Goal: Transaction & Acquisition: Purchase product/service

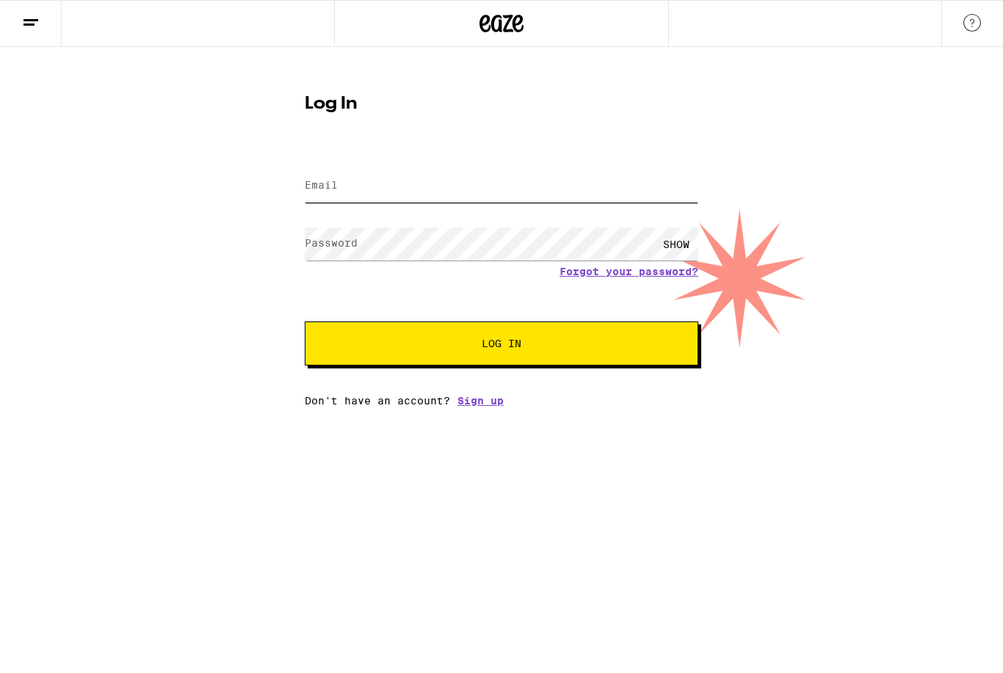
type input "[EMAIL_ADDRESS][DOMAIN_NAME]"
click at [502, 346] on button "Log In" at bounding box center [502, 344] width 394 height 44
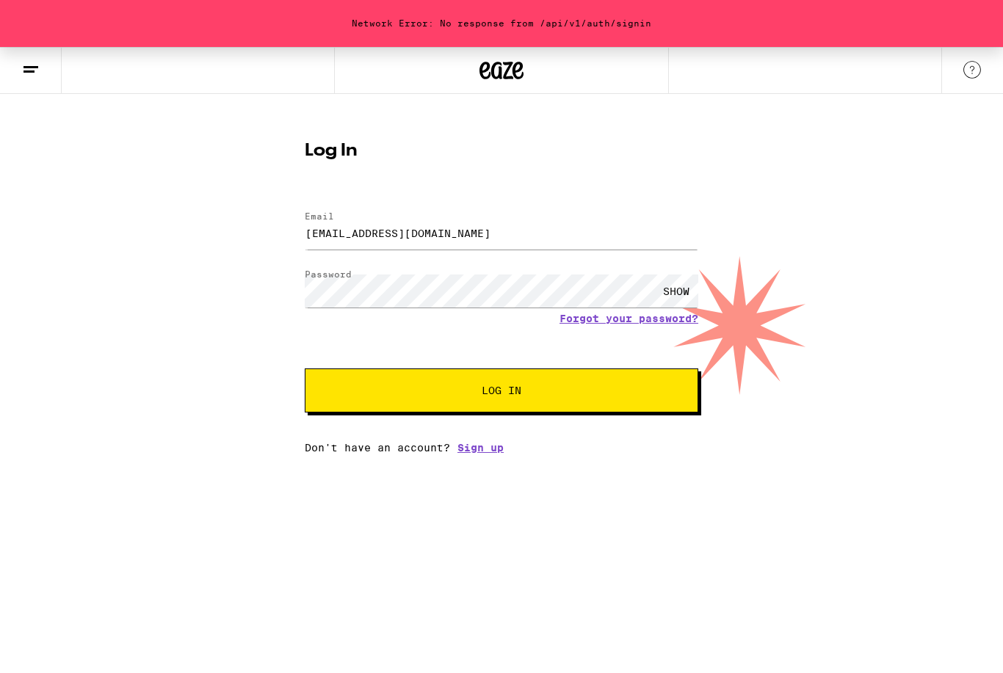
click at [502, 386] on span "Log In" at bounding box center [502, 391] width 40 height 10
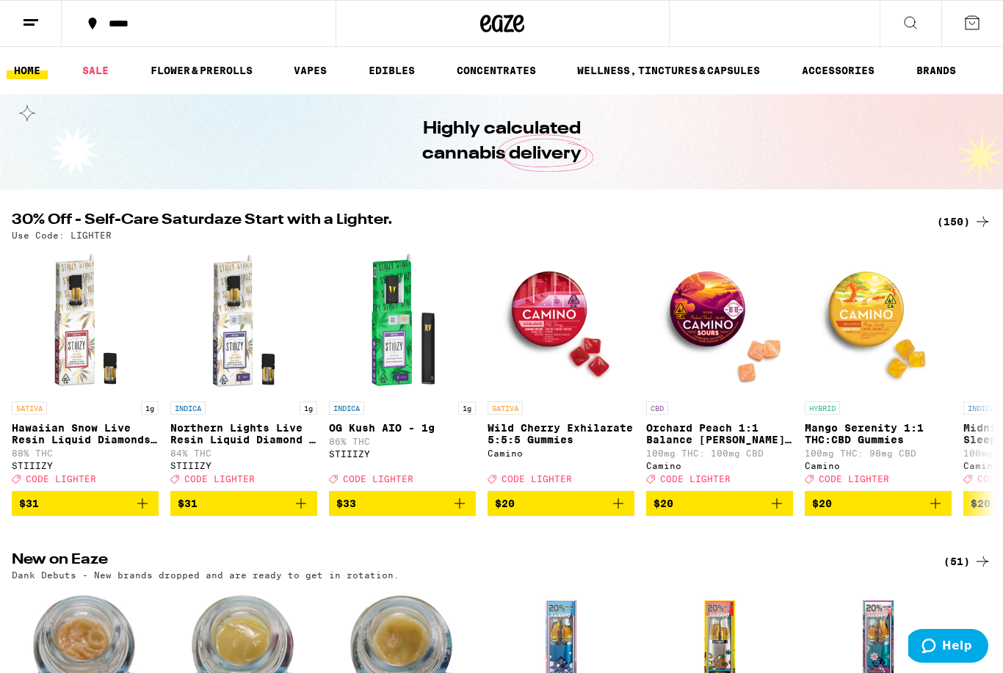
click at [390, 76] on link "EDIBLES" at bounding box center [391, 71] width 61 height 18
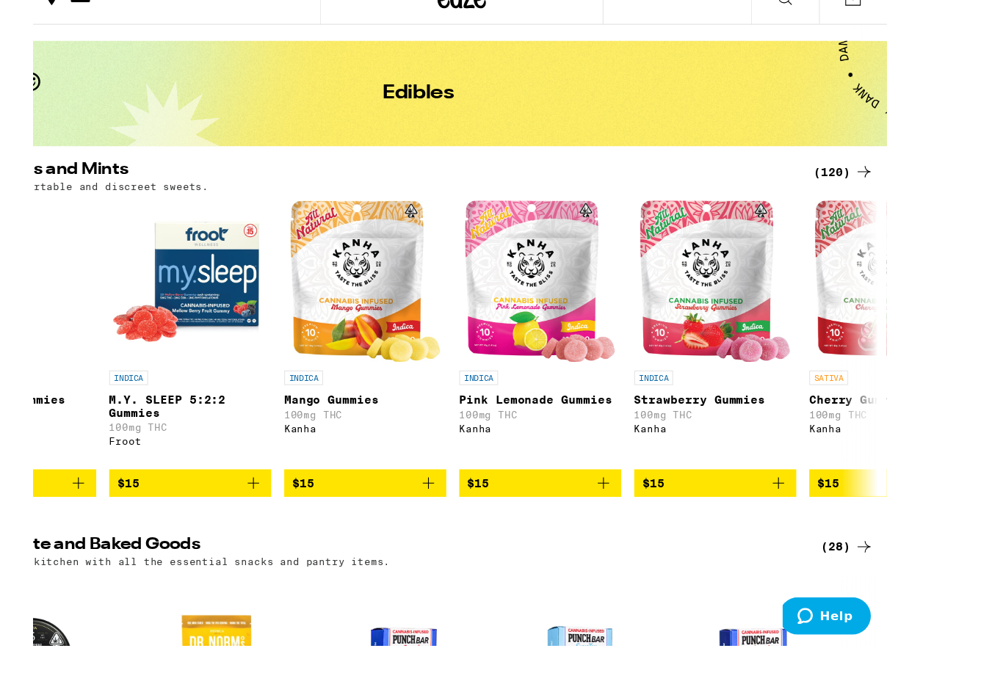
scroll to position [0, 5404]
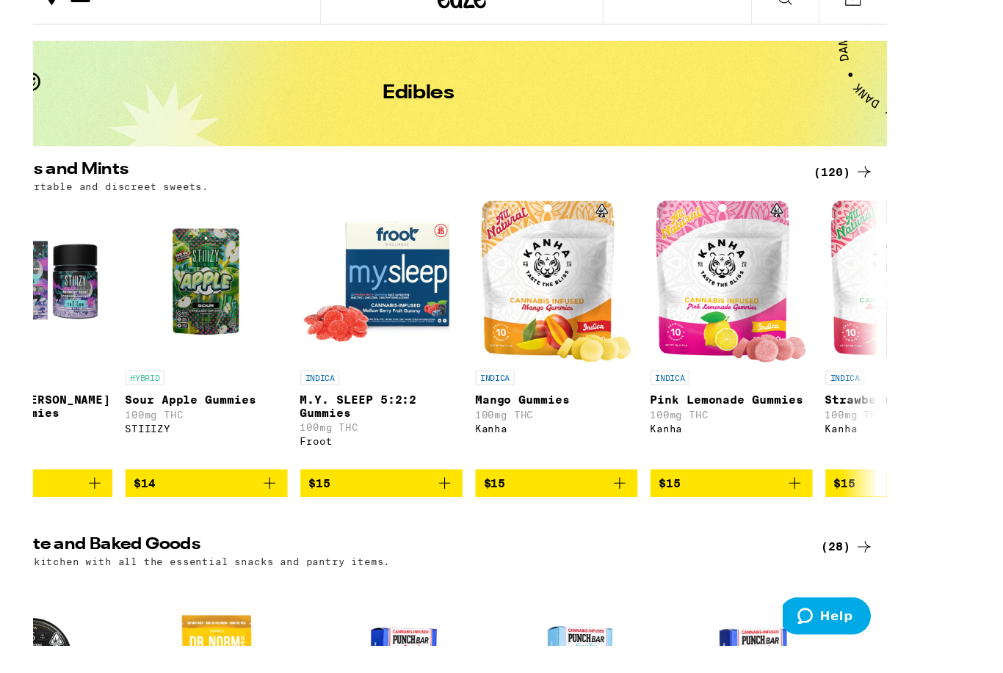
click at [513, 454] on span "$15" at bounding box center [550, 463] width 132 height 18
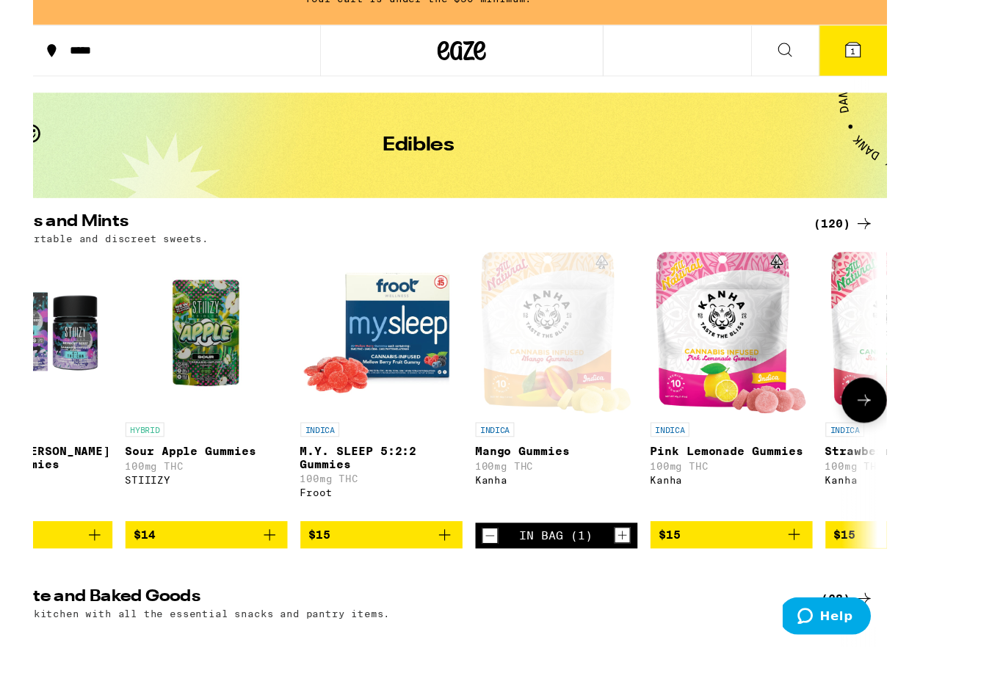
click at [757, 501] on icon "Add to bag" at bounding box center [766, 510] width 18 height 18
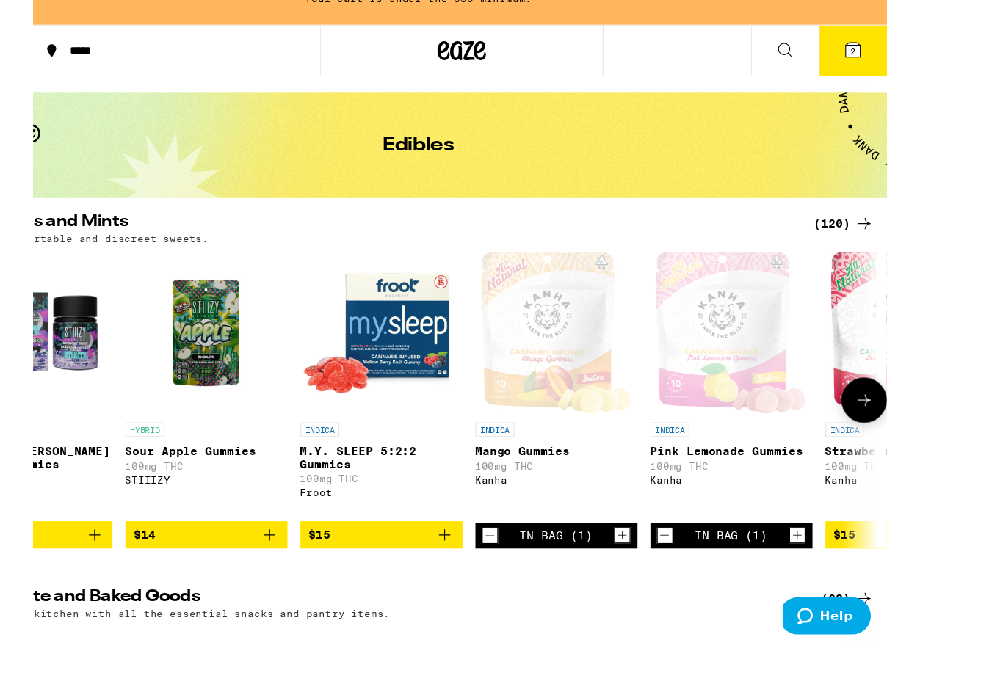
click at [801, 501] on span "$15" at bounding box center [867, 510] width 132 height 18
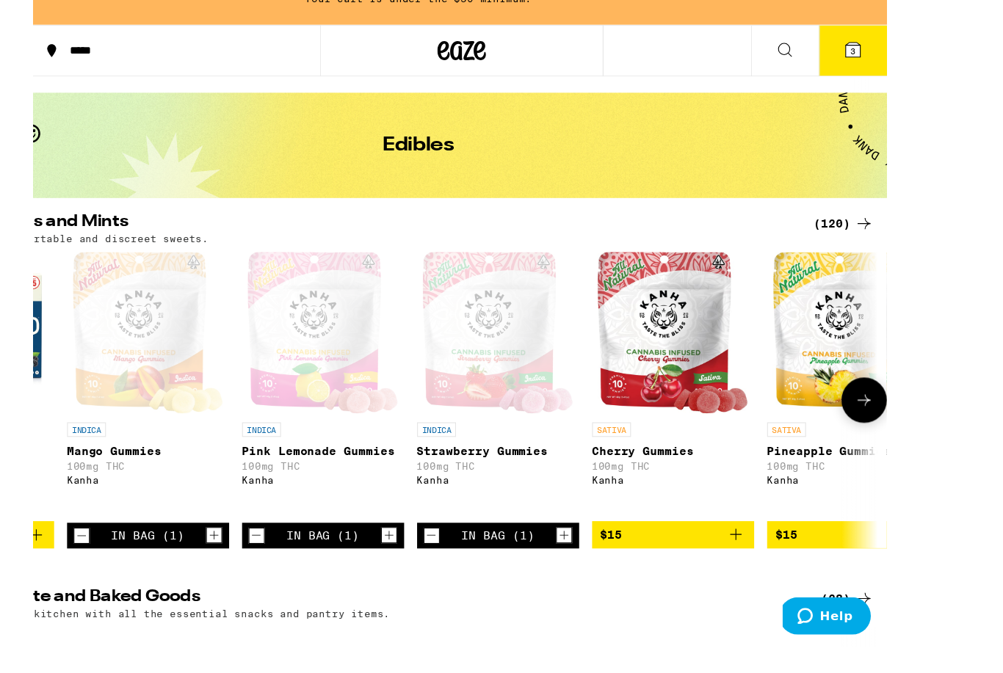
scroll to position [0, 5777]
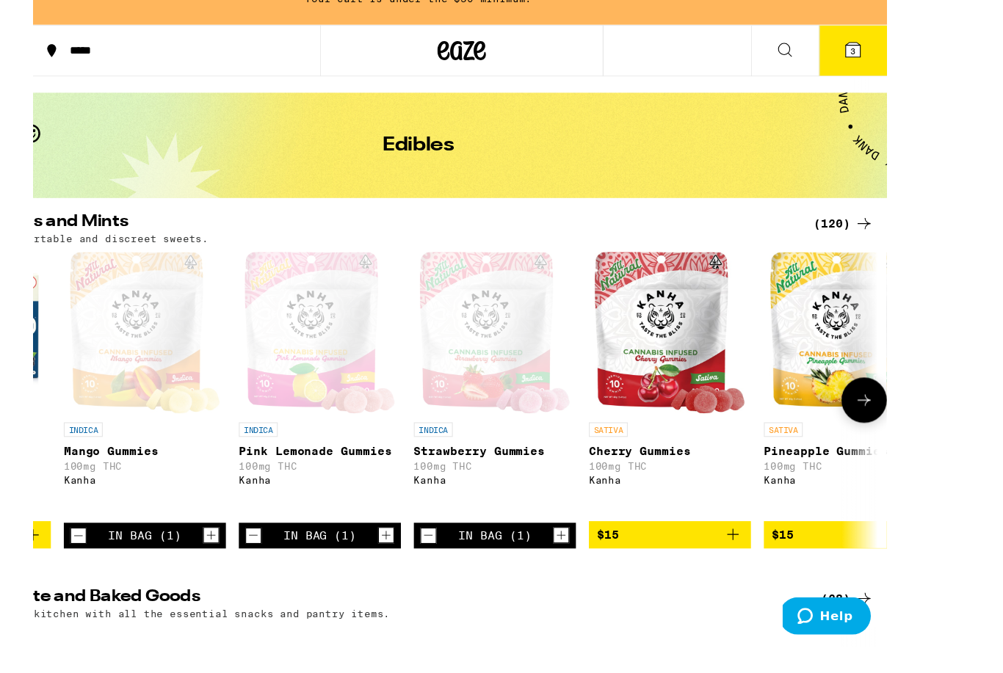
click at [618, 504] on span "$15" at bounding box center [653, 510] width 132 height 18
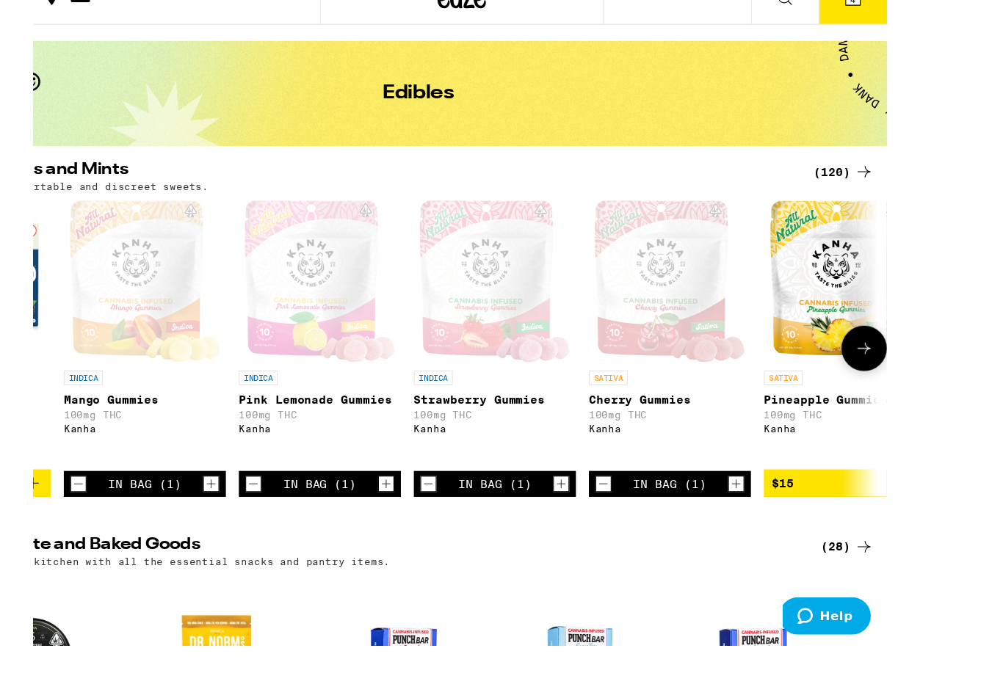
click at [756, 458] on span "$15" at bounding box center [811, 463] width 132 height 18
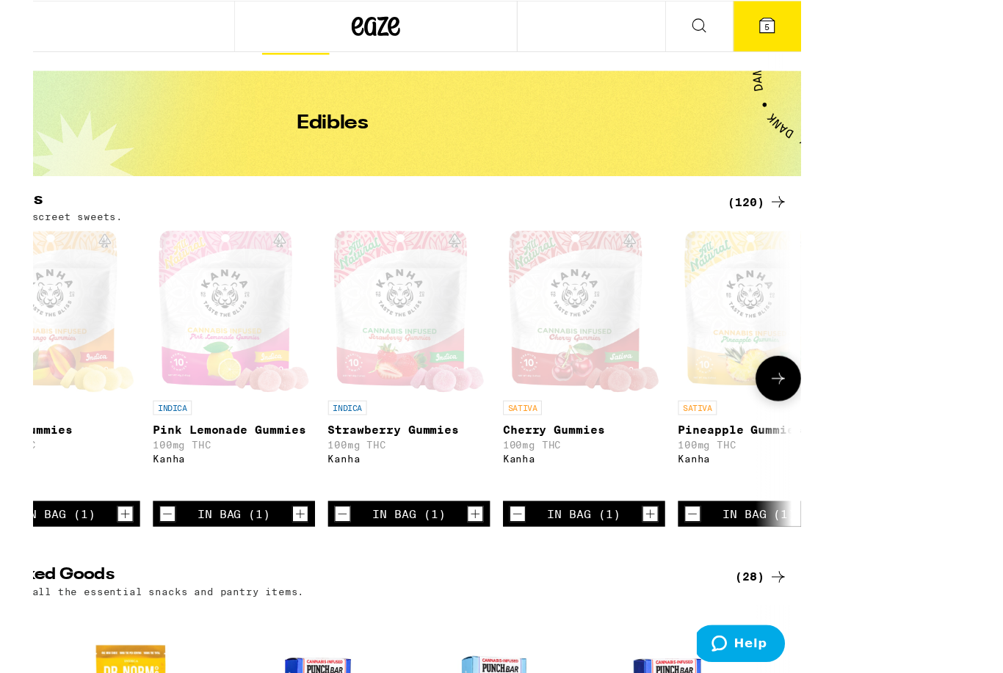
click at [904, 474] on span "$15" at bounding box center [970, 465] width 132 height 18
click at [831, 352] on icon at bounding box center [829, 343] width 18 height 18
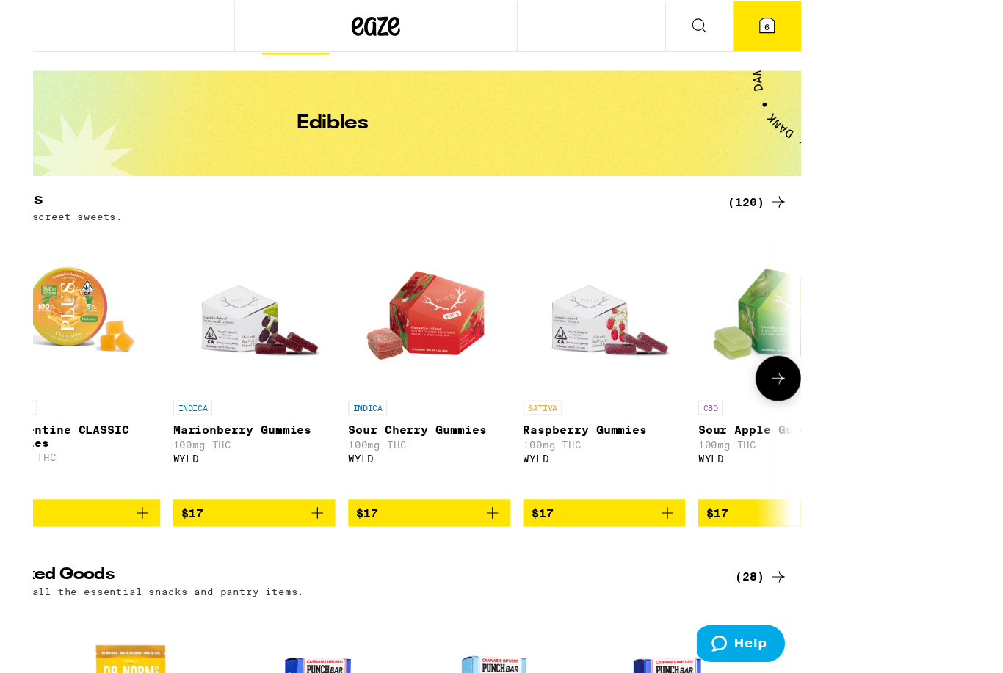
scroll to position [0, 7345]
click at [878, 471] on icon "Add to bag" at bounding box center [887, 465] width 18 height 18
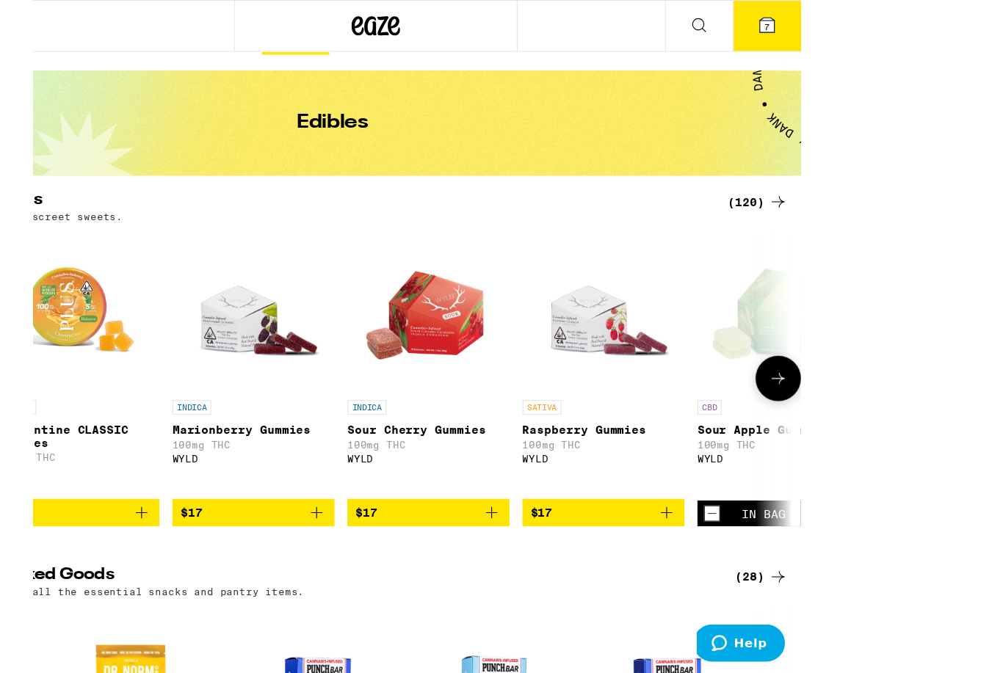
scroll to position [30, 0]
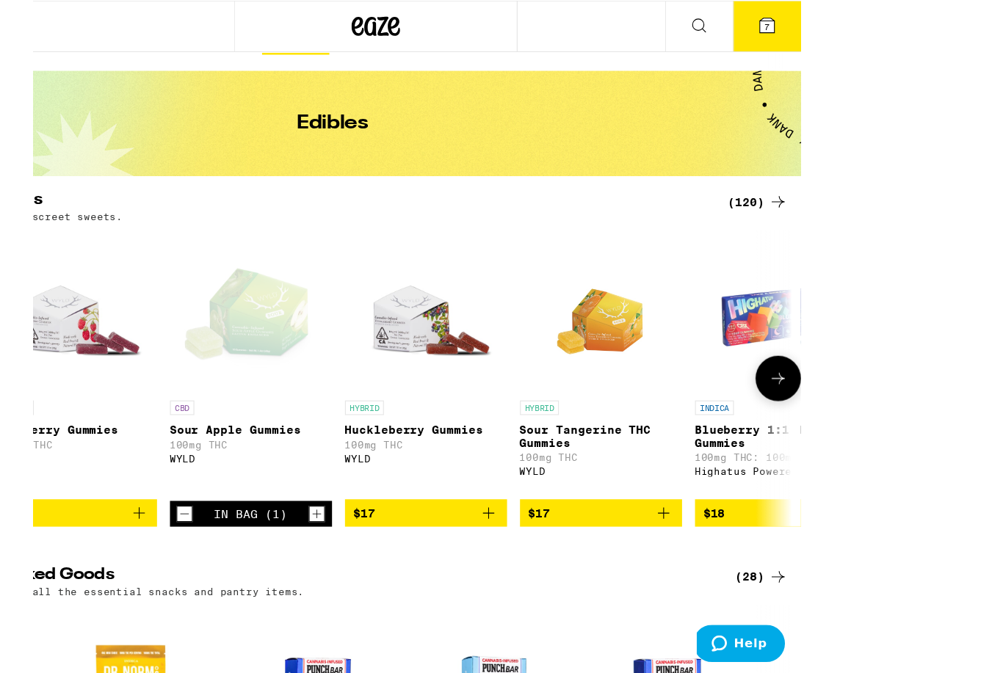
click at [718, 541] on div "Stock your kitchen with all the essential snacks and pantry items." at bounding box center [425, 537] width 826 height 10
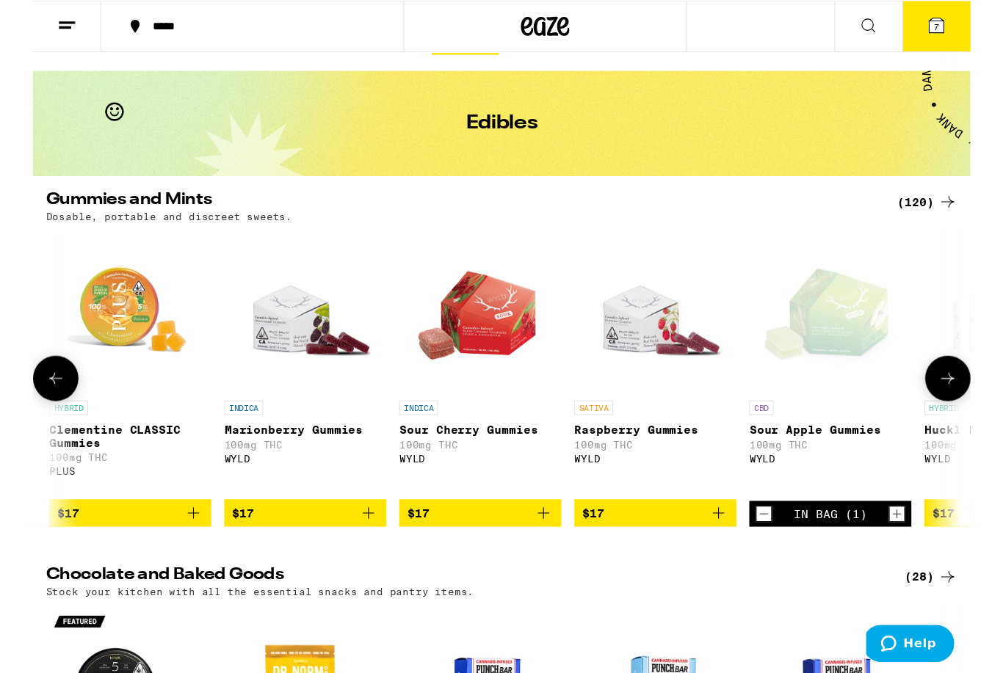
scroll to position [0, 7452]
click at [460, 474] on icon "Add to bag" at bounding box center [463, 465] width 18 height 18
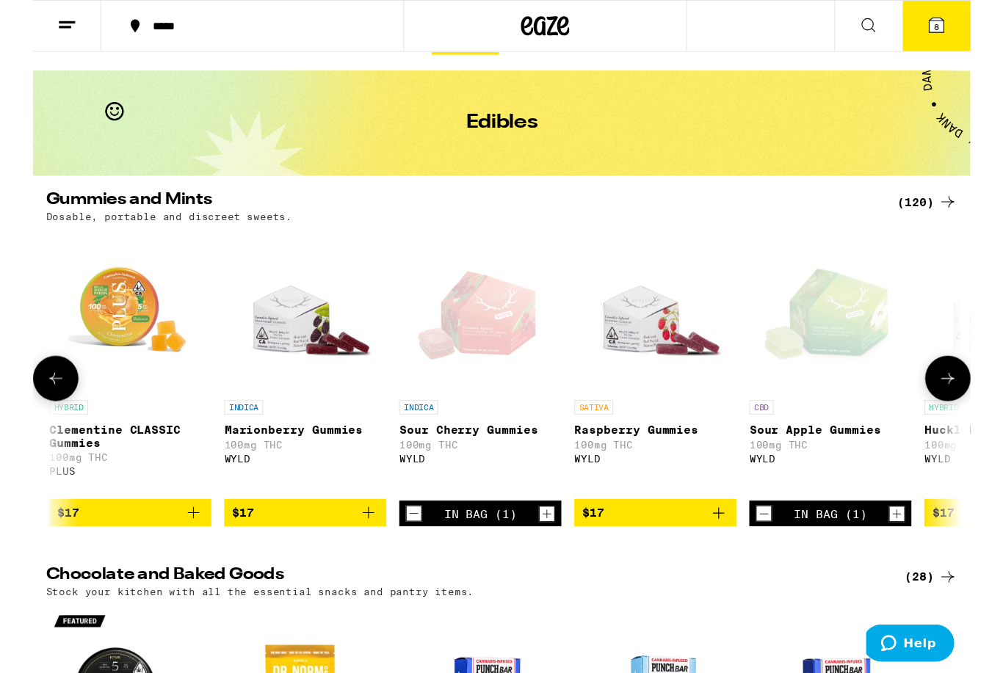
click at [626, 474] on icon "Add to bag" at bounding box center [621, 465] width 18 height 18
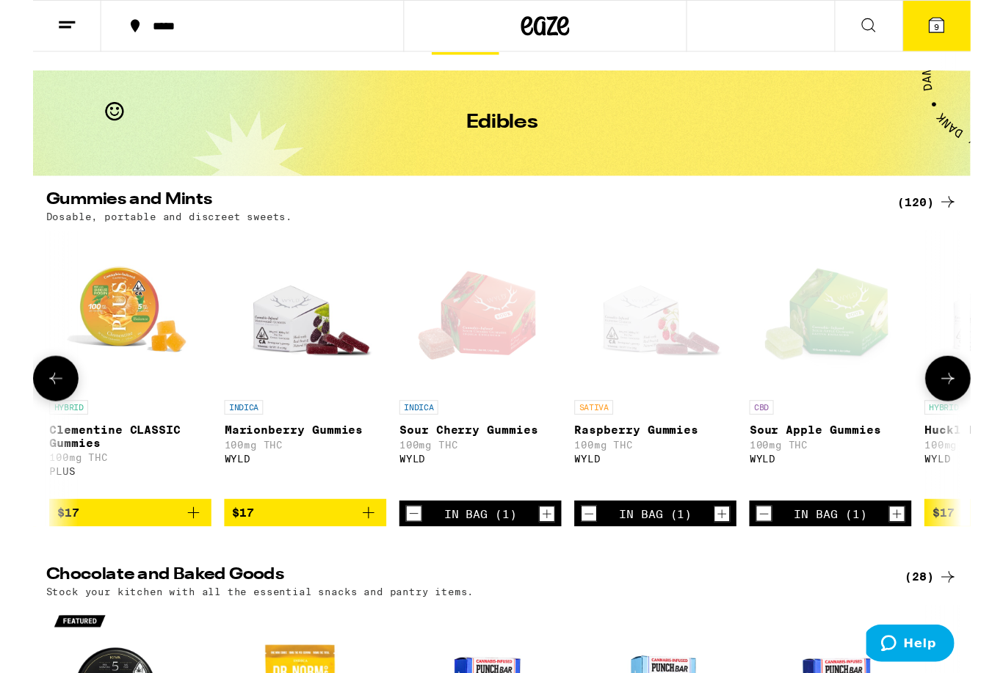
click at [621, 474] on icon "Increment" at bounding box center [624, 466] width 13 height 18
click at [503, 474] on icon "Decrement" at bounding box center [503, 466] width 13 height 18
click at [499, 474] on icon "Decrement" at bounding box center [503, 466] width 13 height 18
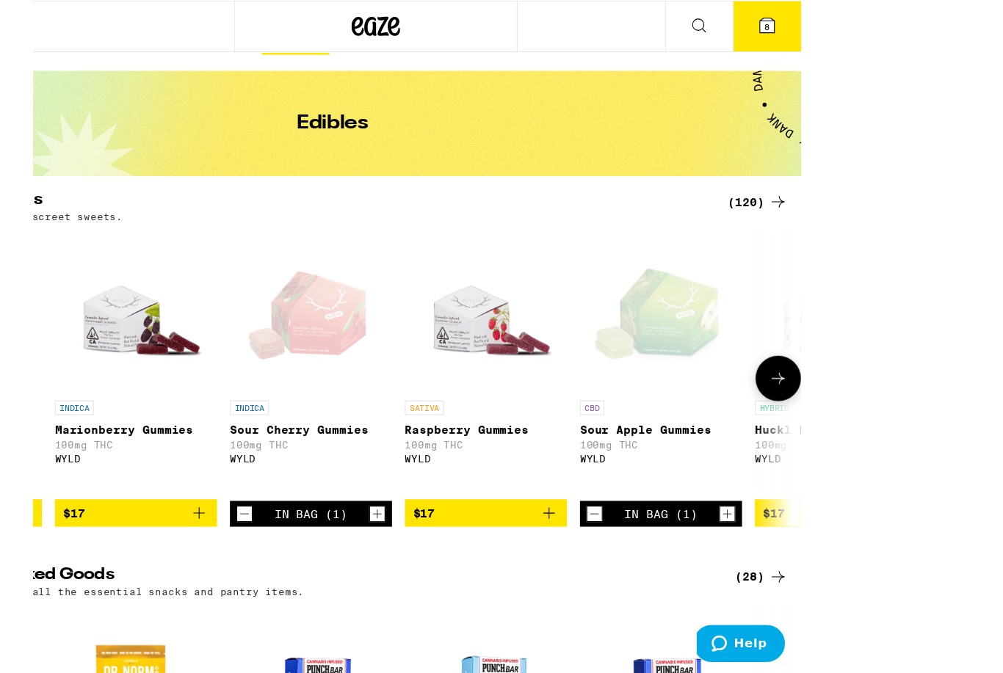
click at [820, 21] on span "8" at bounding box center [819, 24] width 4 height 9
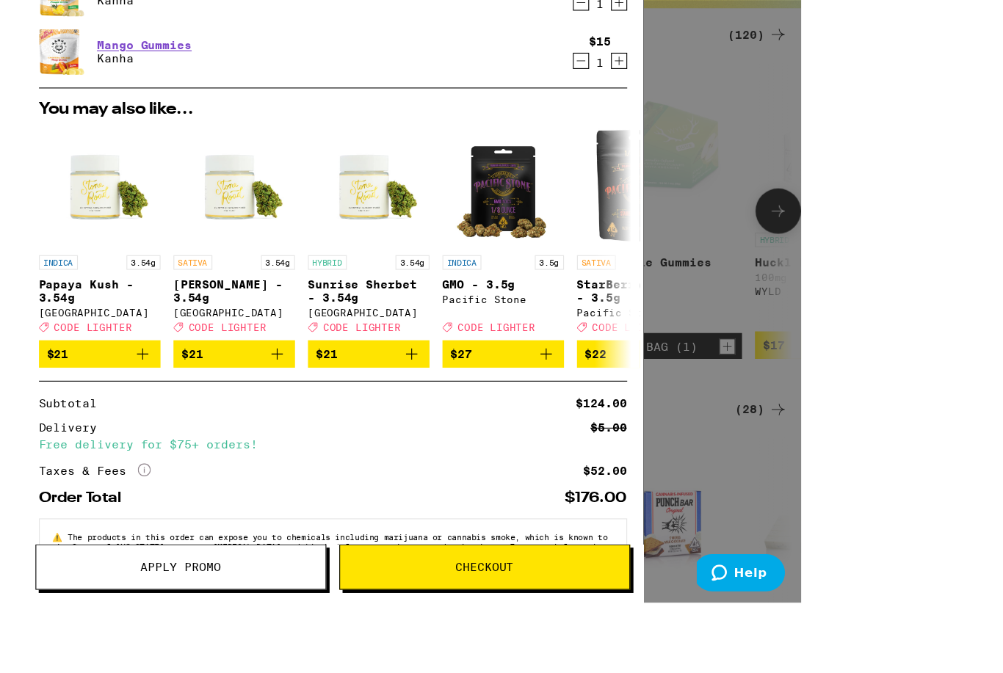
scroll to position [118, 0]
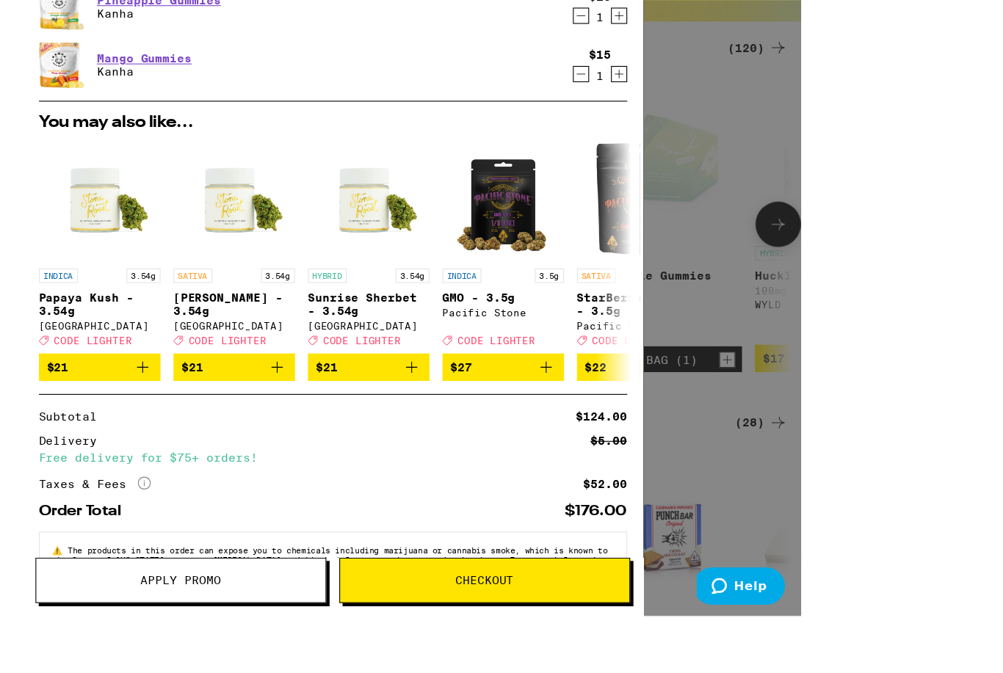
click at [536, 583] on span "Checkout" at bounding box center [562, 578] width 53 height 10
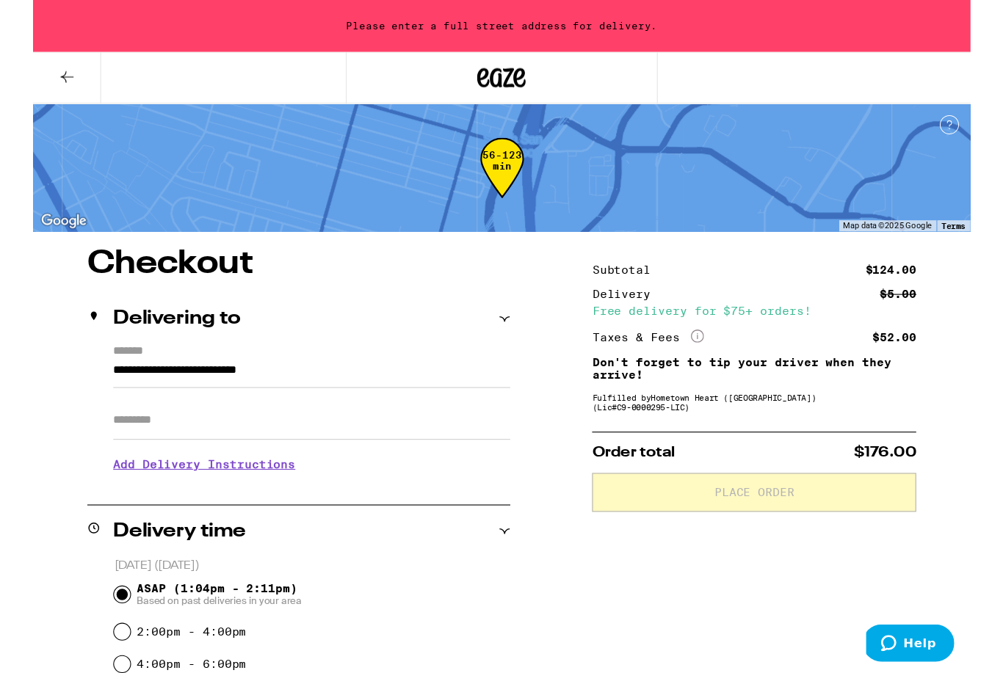
click at [188, 336] on input "**********" at bounding box center [253, 339] width 360 height 25
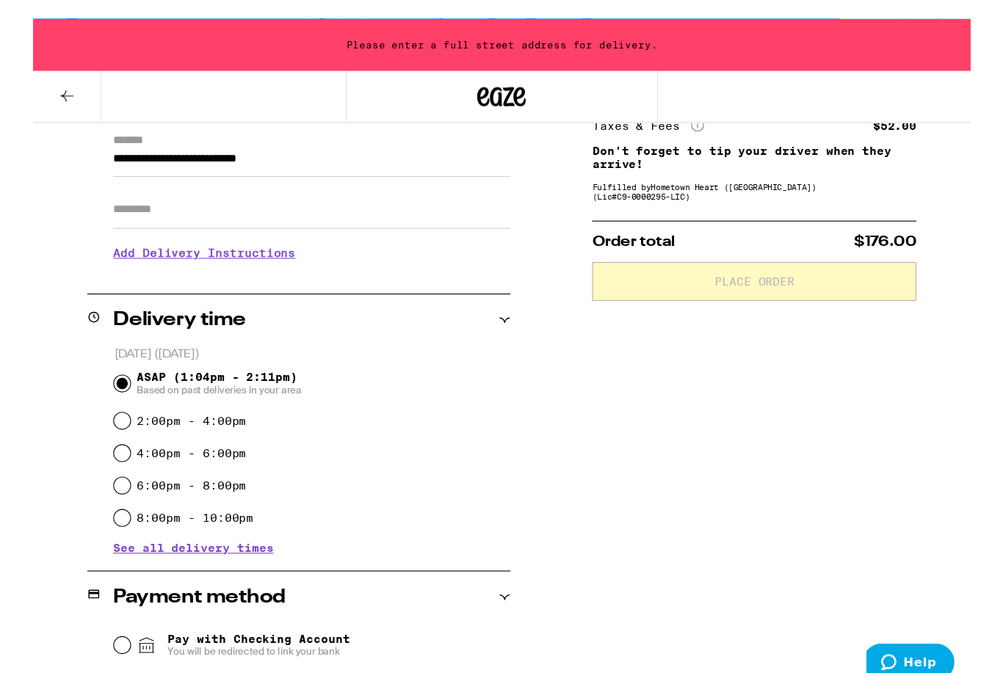
scroll to position [209, 0]
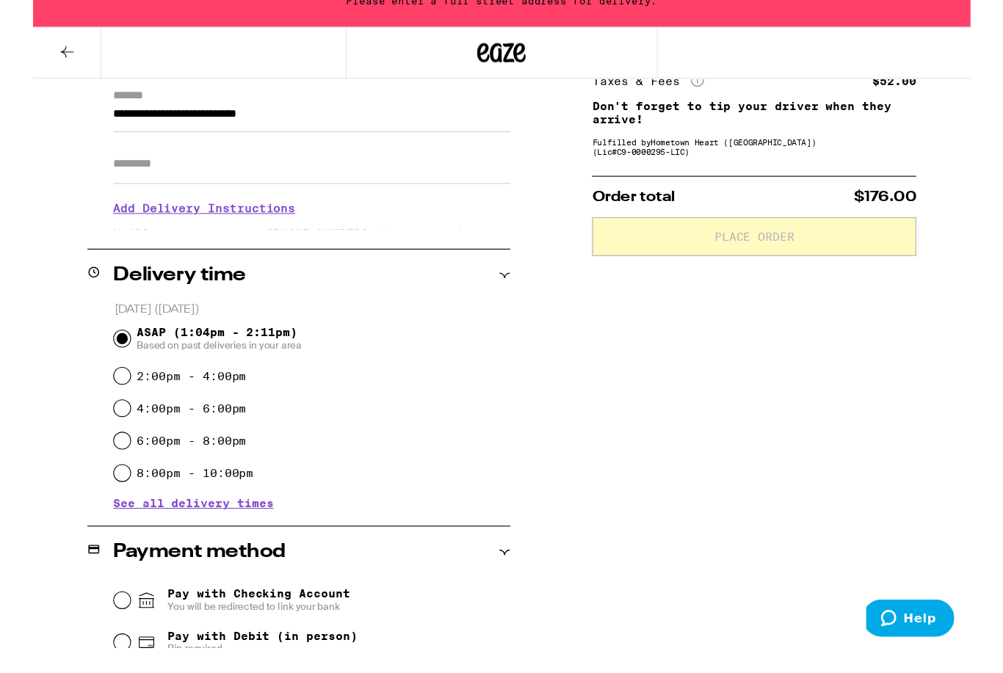
click at [178, 117] on input "**********" at bounding box center [253, 129] width 360 height 25
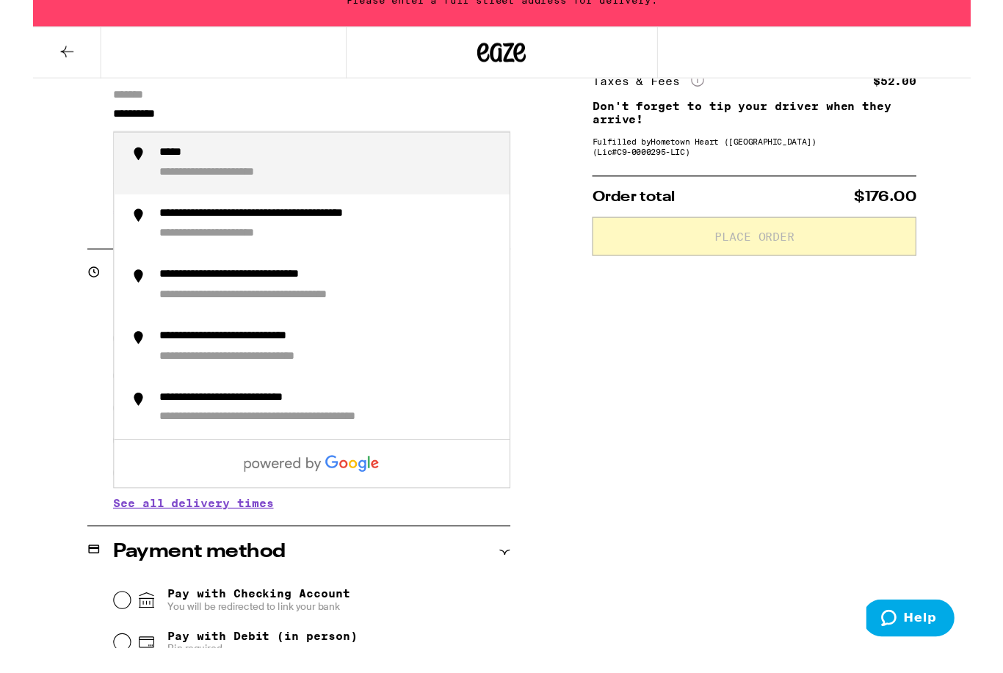
type input "*********"
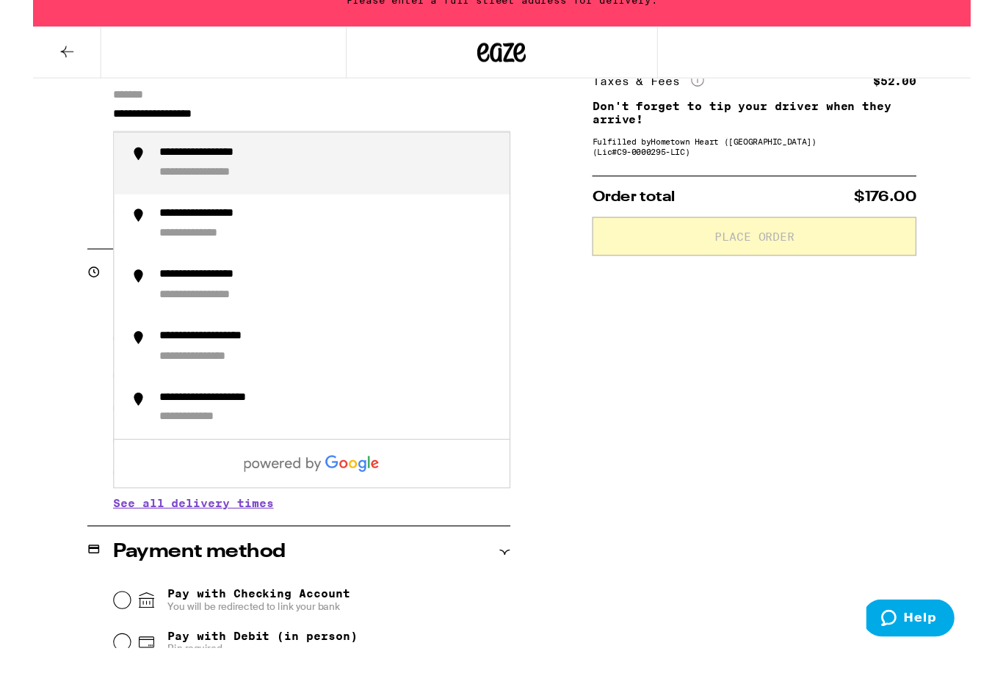
click at [228, 173] on div "**********" at bounding box center [171, 180] width 113 height 14
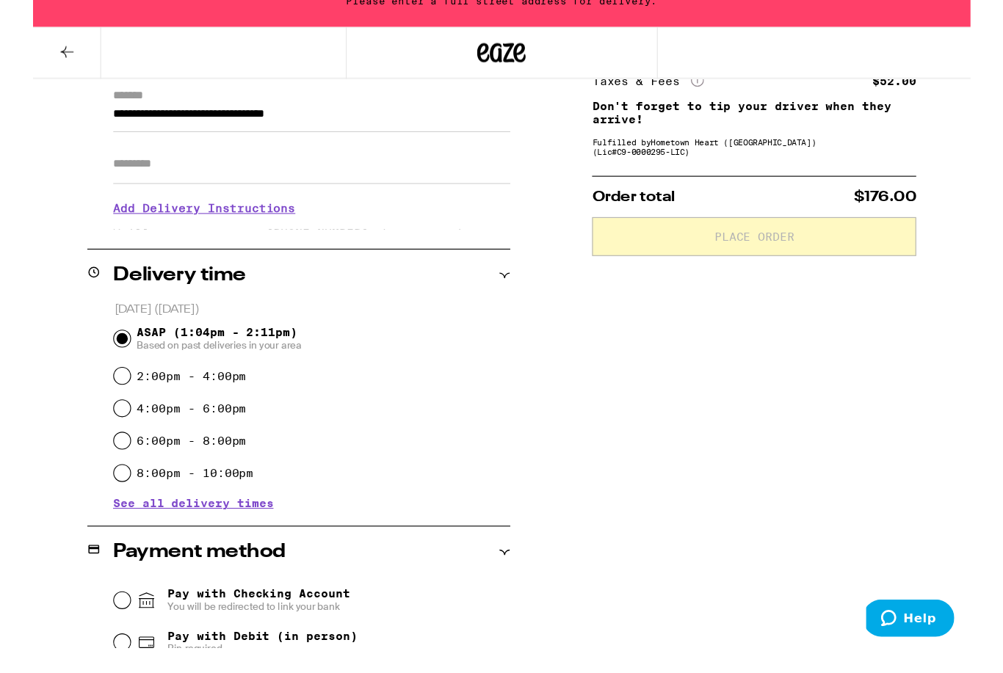
type input "**********"
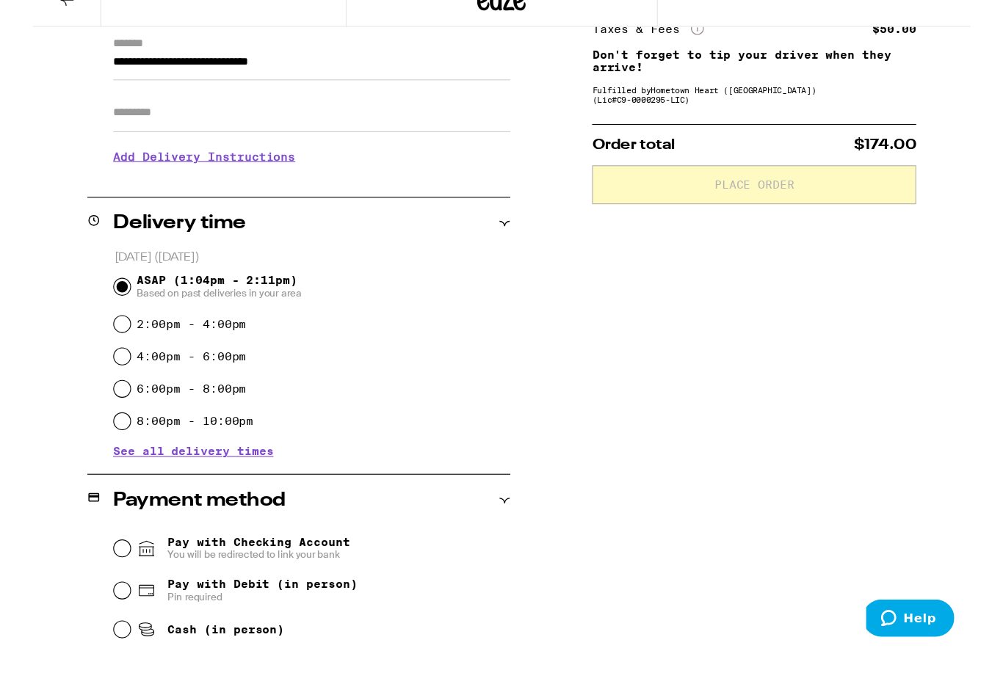
click at [88, 309] on input "2:00pm - 4:00pm" at bounding box center [80, 316] width 15 height 15
radio input "true"
click at [88, 586] on input "Cash (in person)" at bounding box center [80, 593] width 15 height 15
radio input "true"
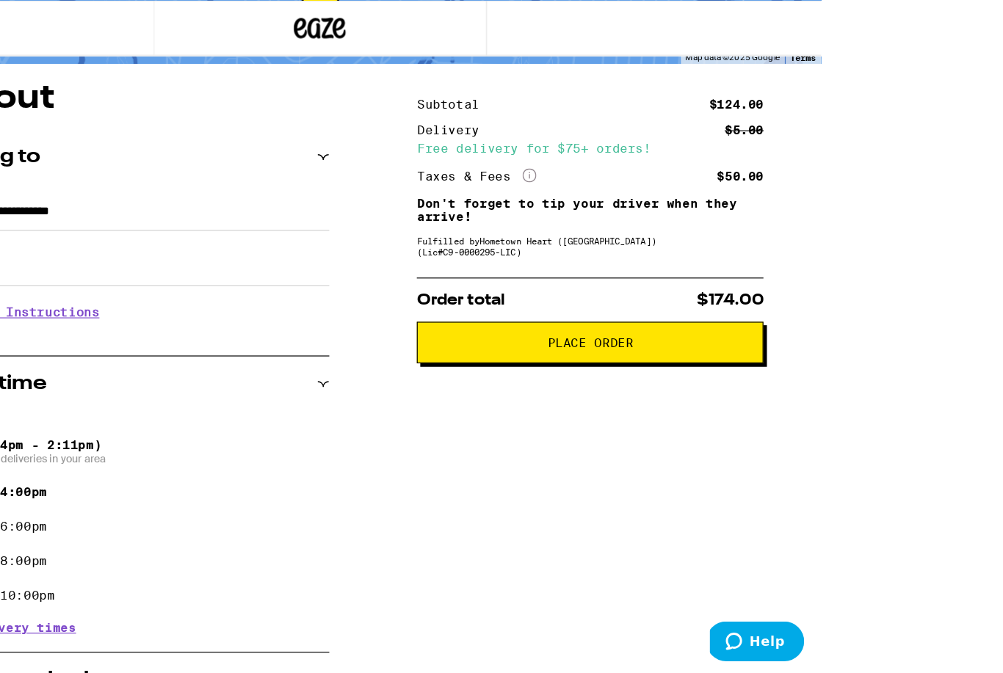
scroll to position [109, 0]
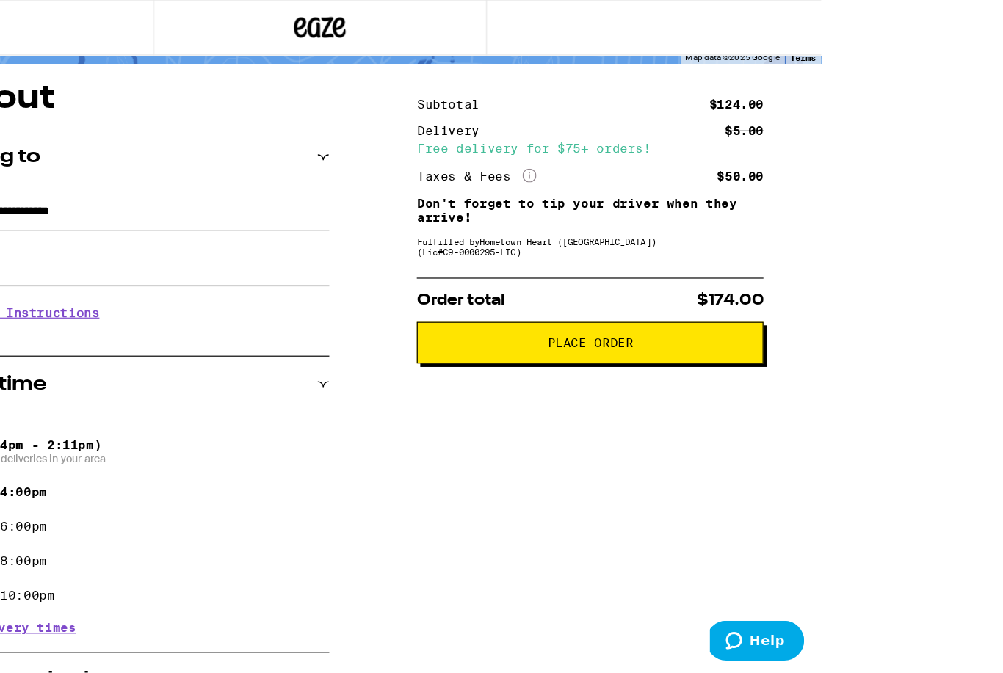
click at [618, 296] on span "Place Order" at bounding box center [654, 291] width 73 height 10
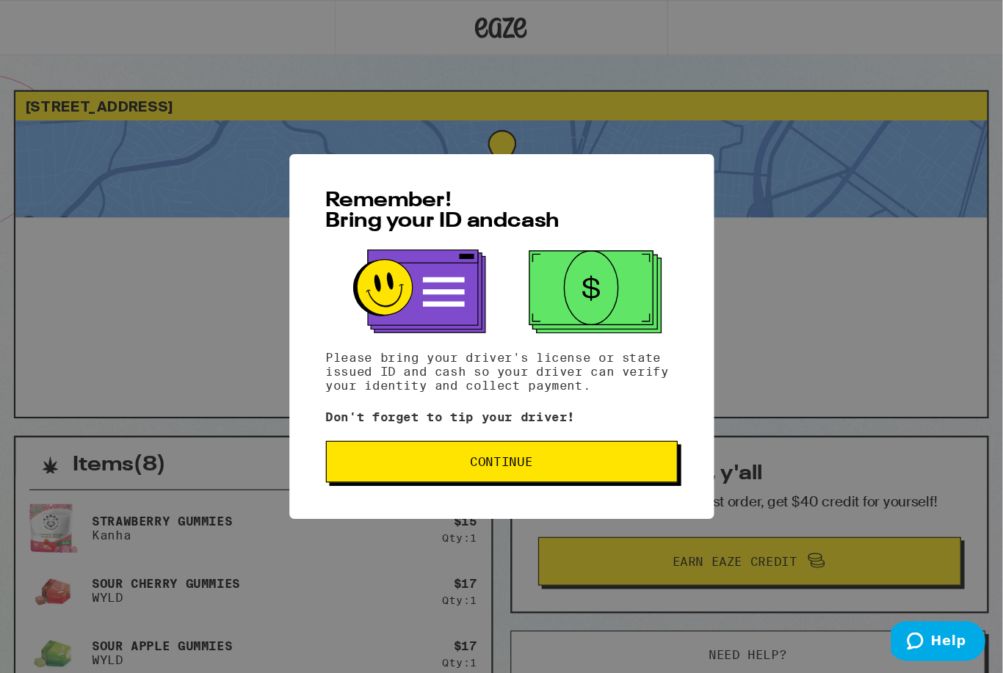
click at [452, 397] on span "Continue" at bounding box center [425, 391] width 53 height 10
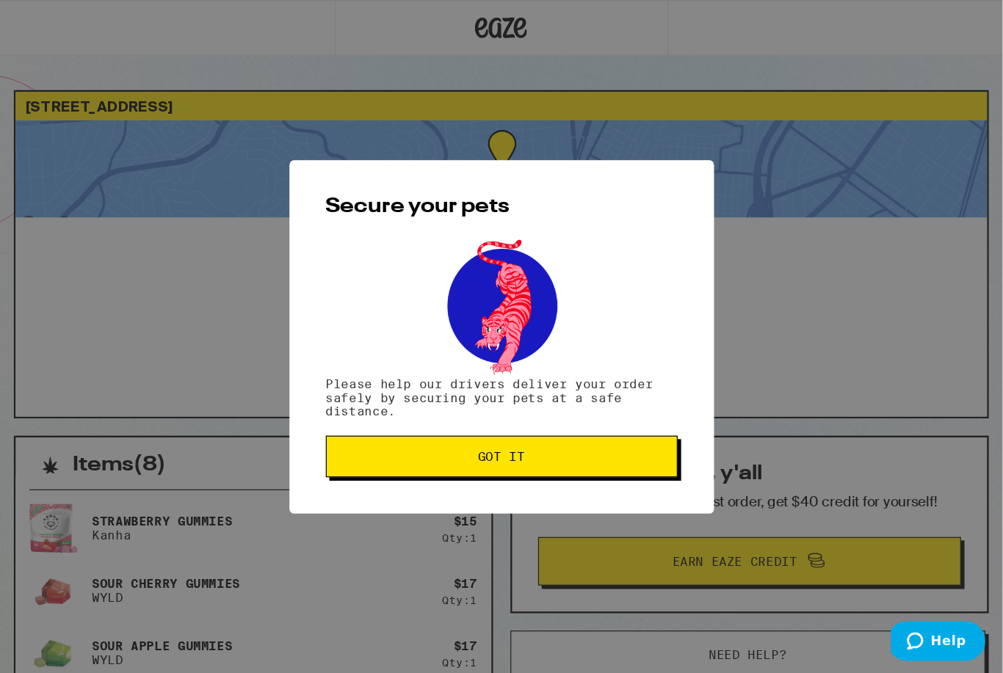
click at [445, 392] on span "Got it" at bounding box center [425, 387] width 40 height 10
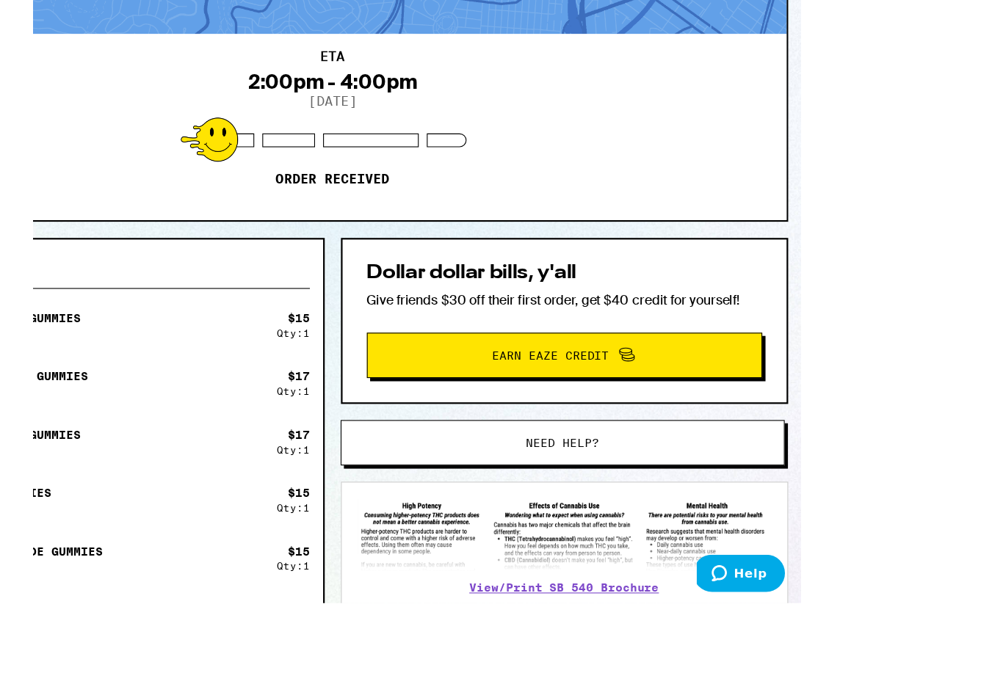
scroll to position [91, 0]
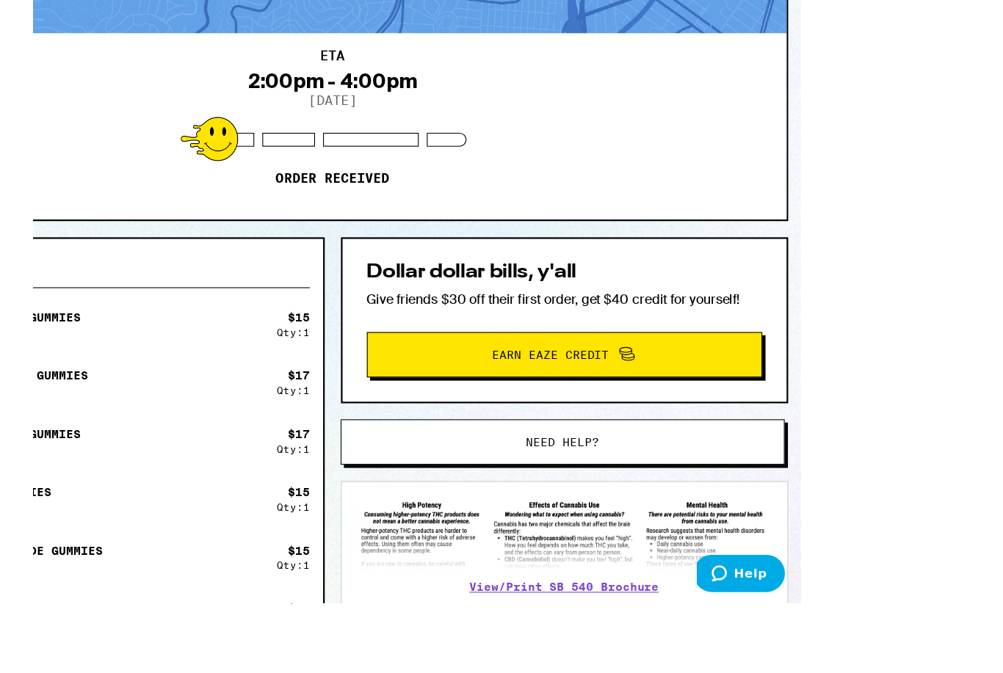
click at [601, 459] on span "Need help?" at bounding box center [634, 464] width 66 height 10
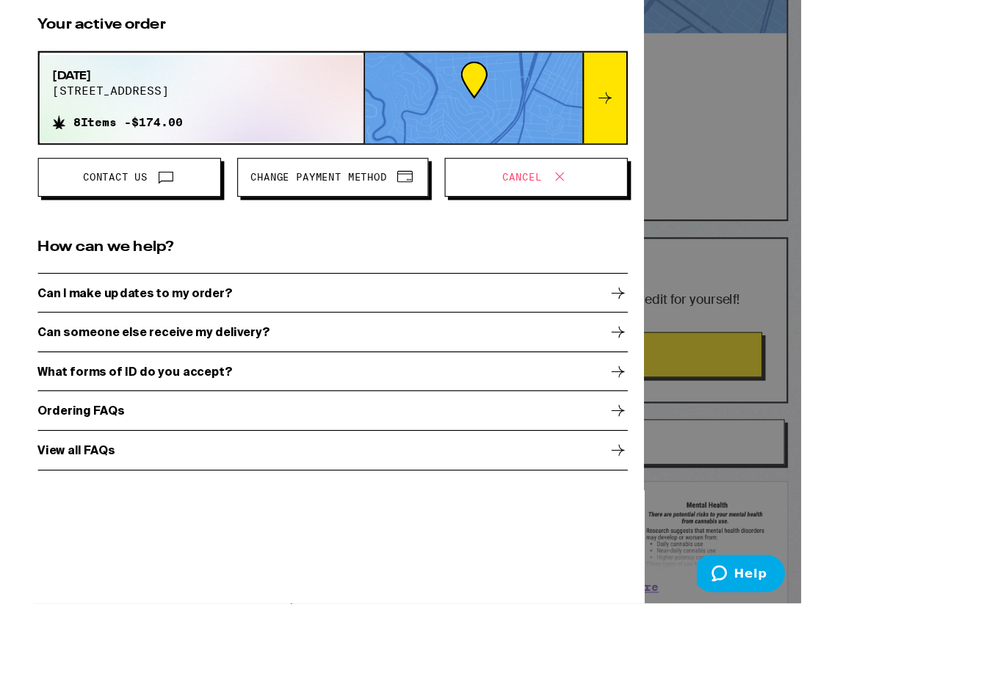
click at [594, 311] on div "Can I make updates to my order?" at bounding box center [425, 329] width 535 height 37
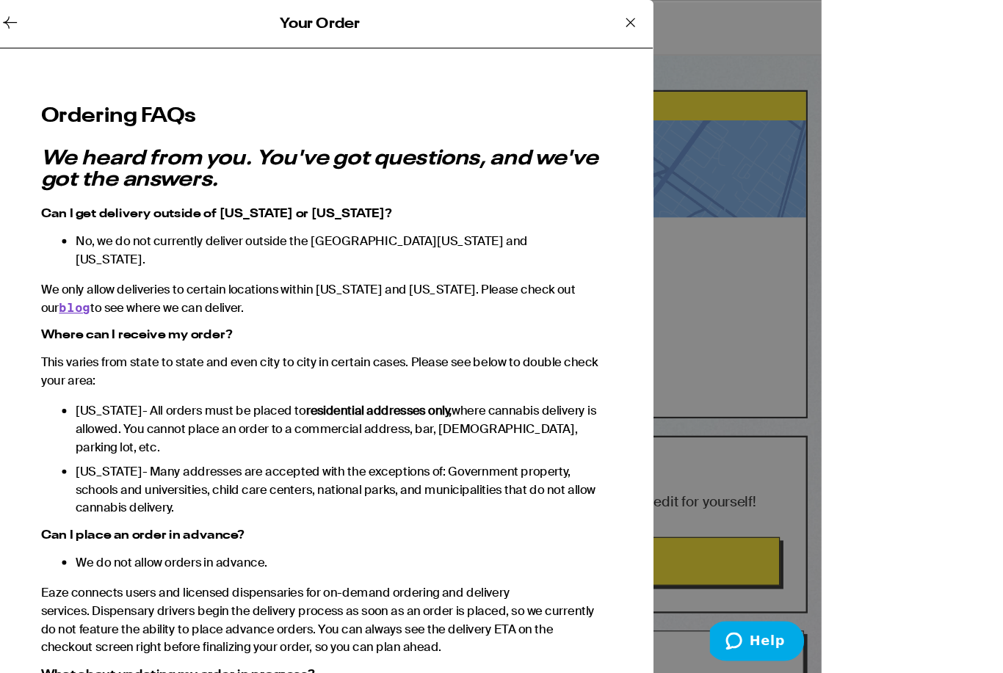
click at [679, 26] on icon at bounding box center [688, 19] width 18 height 18
